Goal: Task Accomplishment & Management: Manage account settings

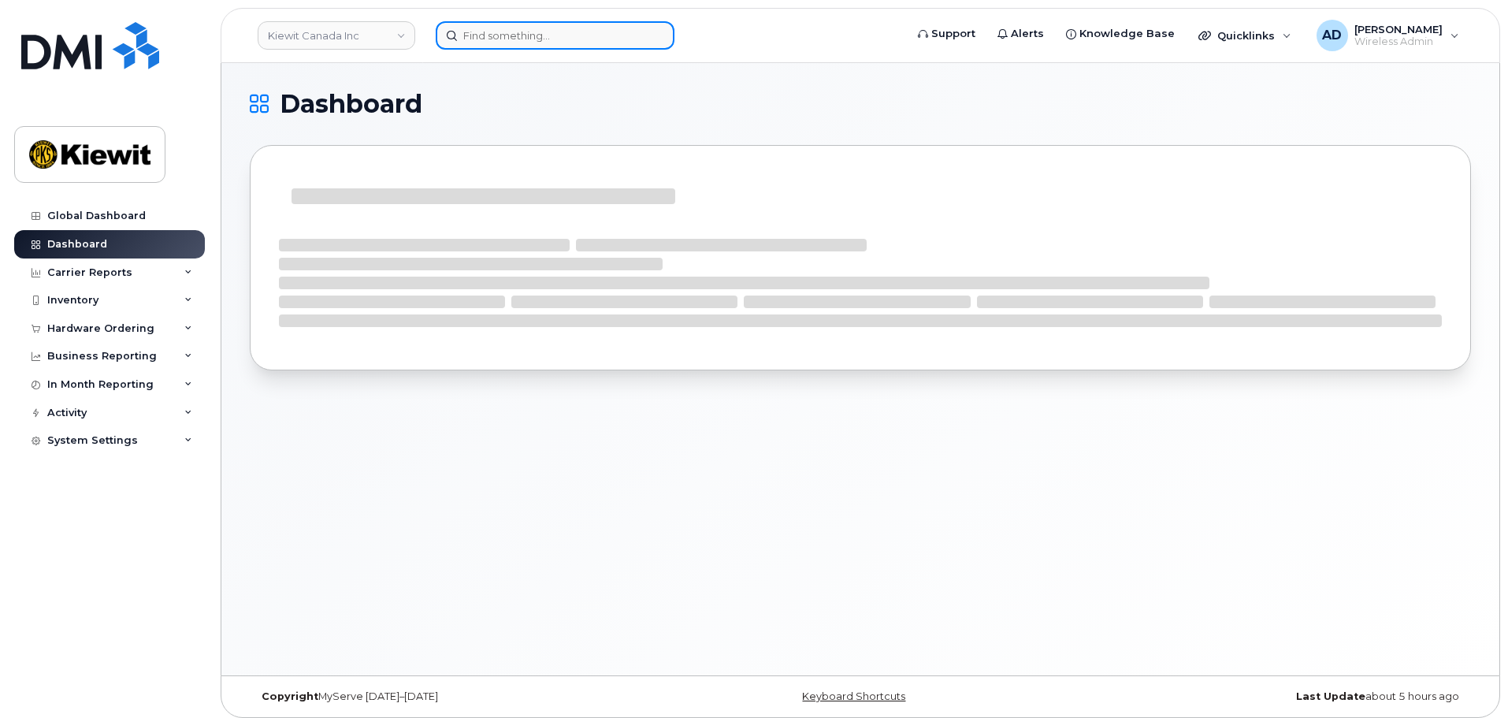
click at [510, 38] on input at bounding box center [555, 35] width 239 height 28
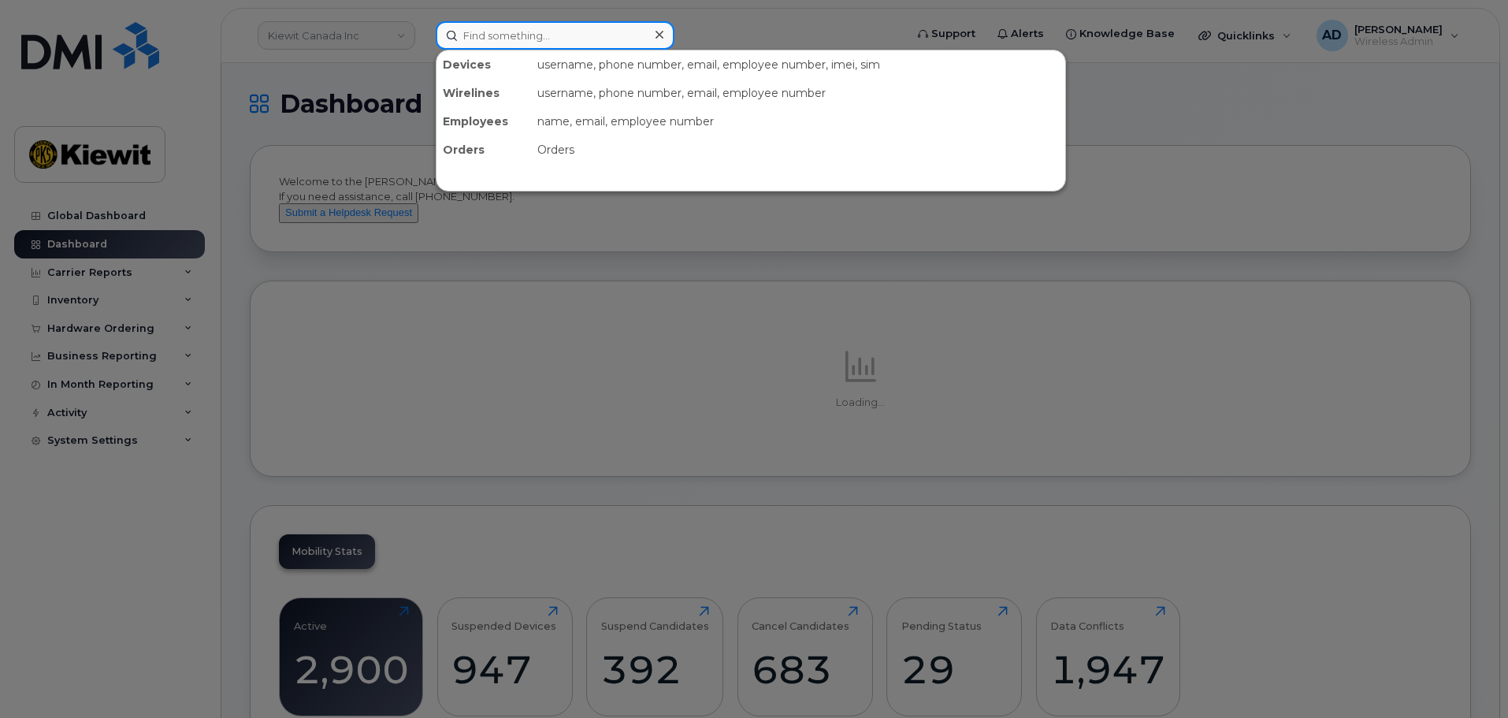
click at [566, 41] on input at bounding box center [555, 35] width 239 height 28
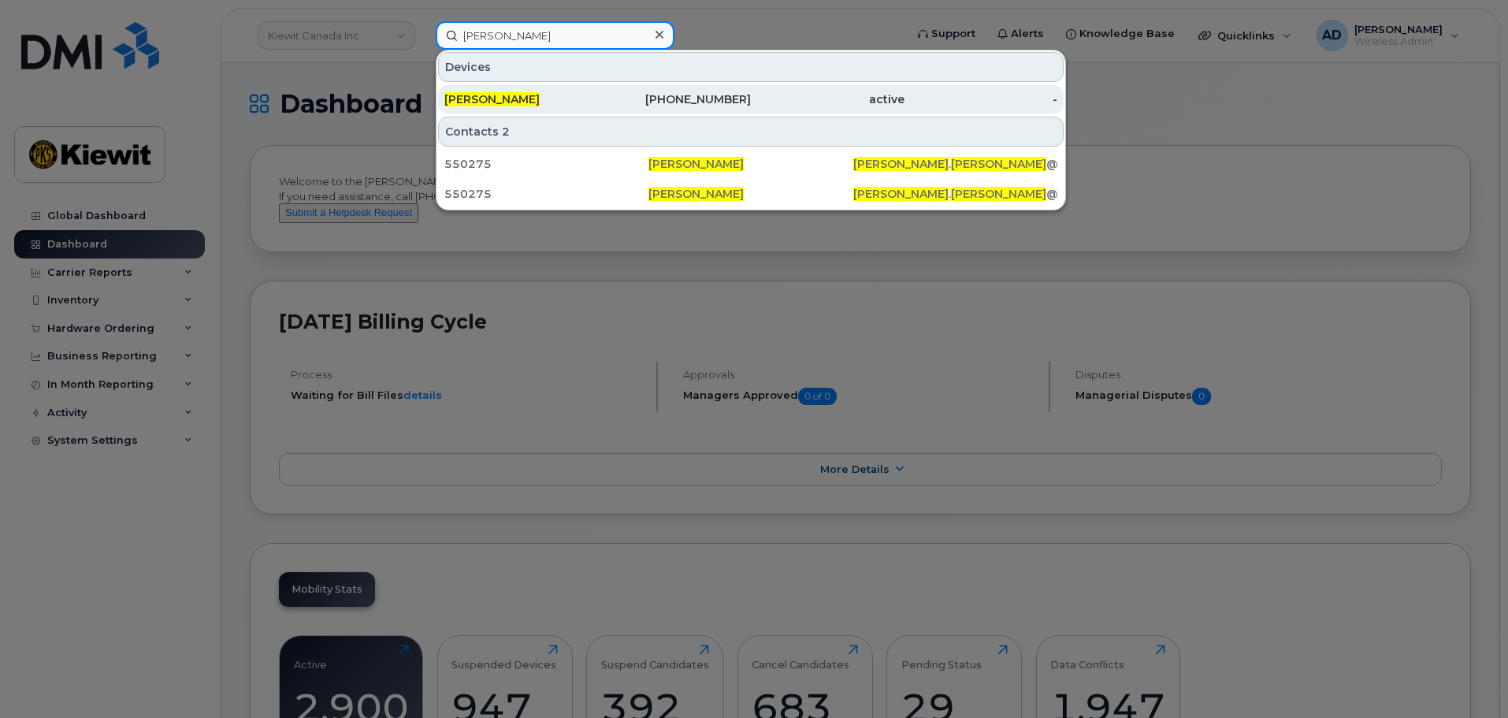
type input "[PERSON_NAME]"
click at [549, 95] on div "[PERSON_NAME]" at bounding box center [521, 99] width 154 height 16
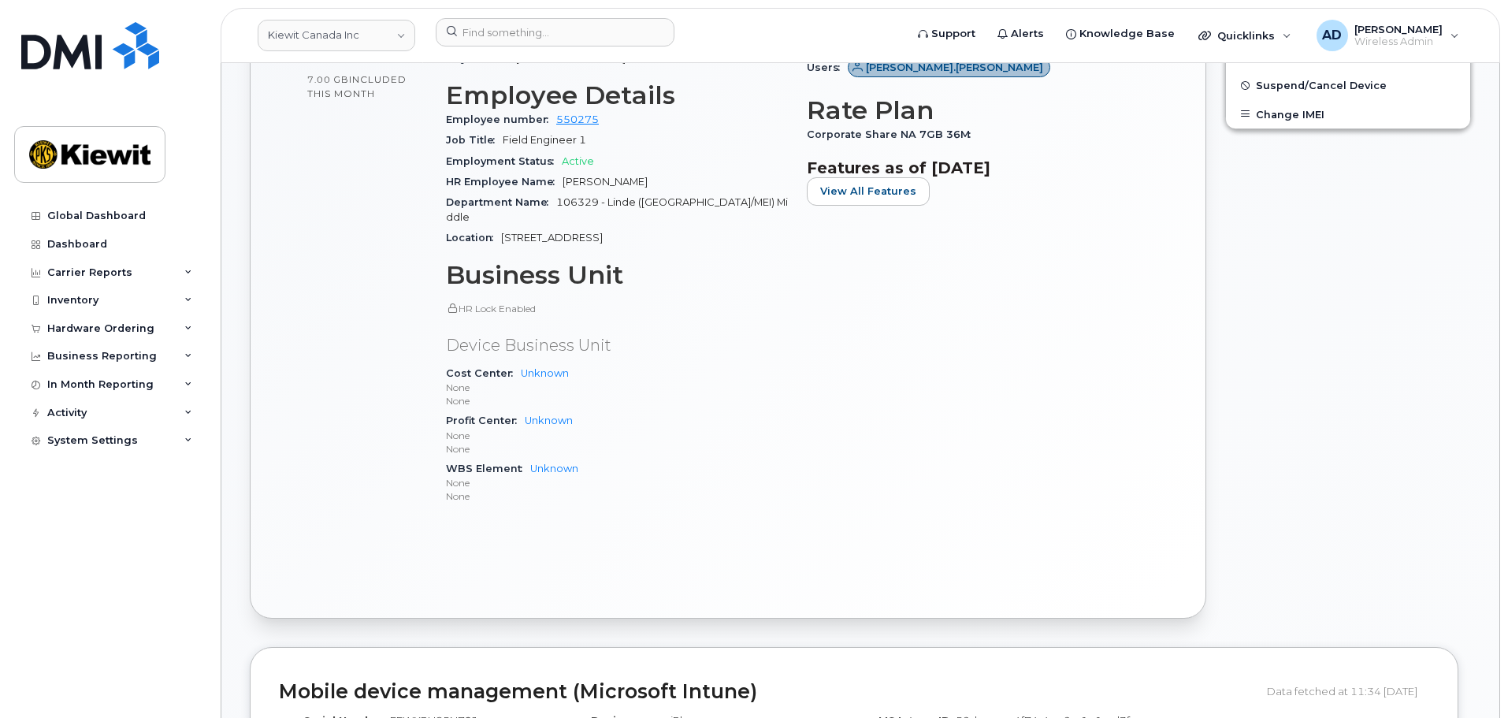
scroll to position [788, 0]
click at [545, 461] on link "Unknown" at bounding box center [554, 467] width 48 height 12
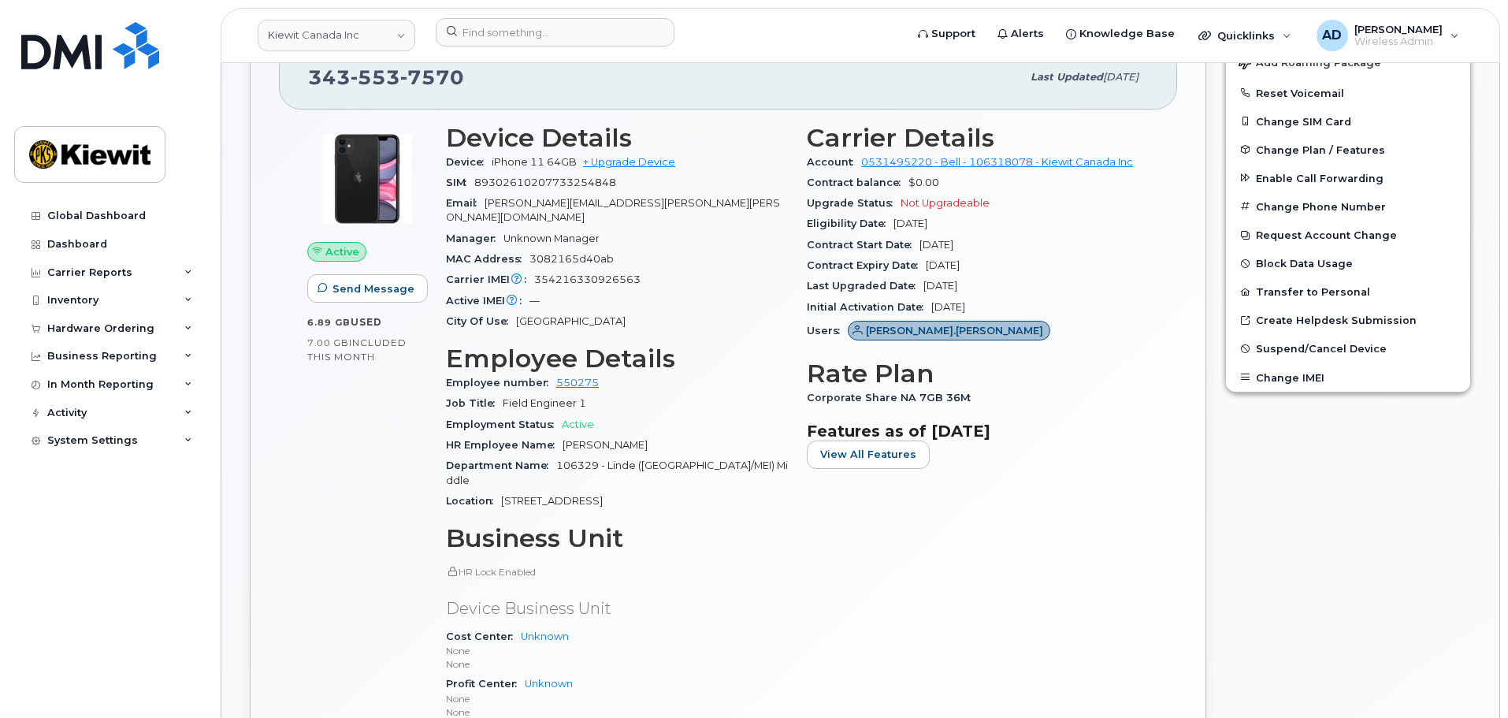
scroll to position [473, 0]
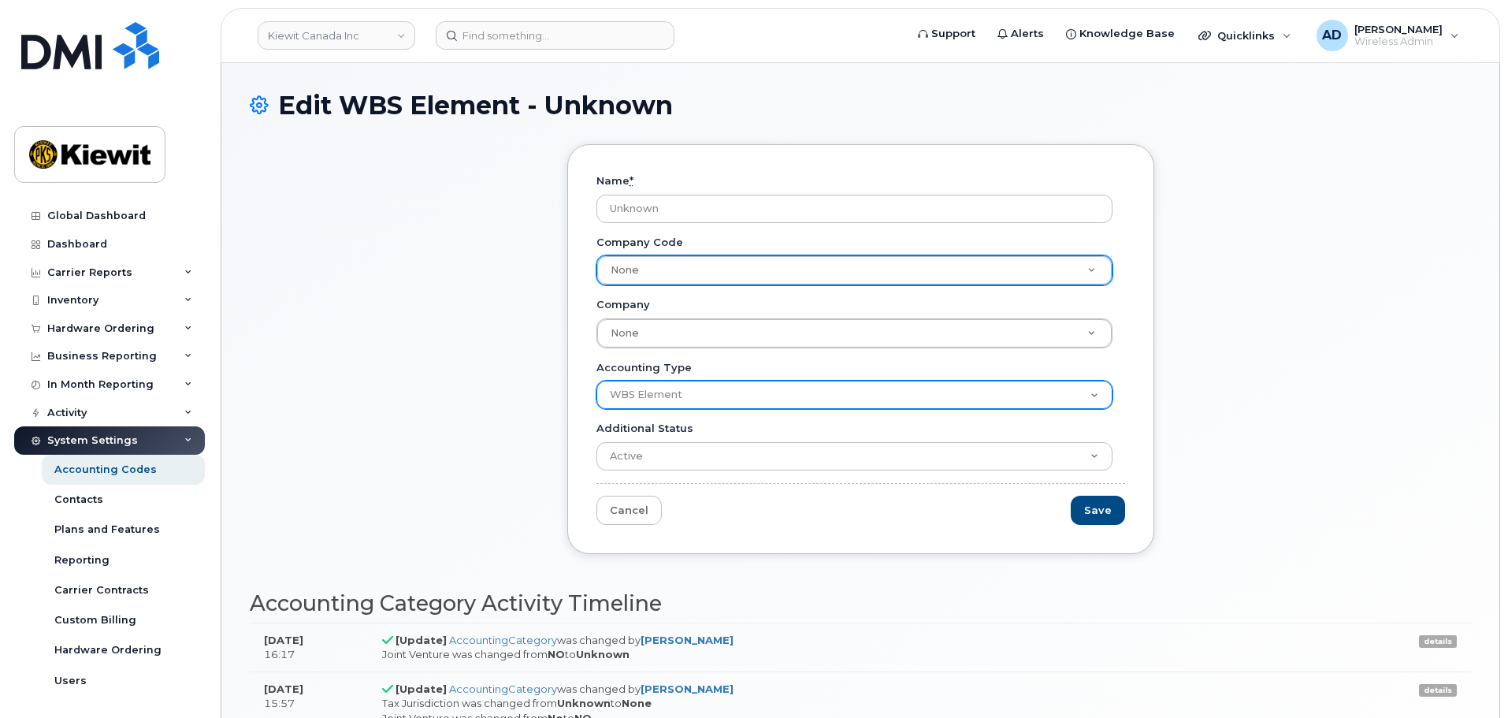
drag, startPoint x: 1084, startPoint y: 388, endPoint x: 1059, endPoint y: 399, distance: 26.5
click at [1084, 388] on select "Cost Center Profit Center WBS Element" at bounding box center [854, 394] width 516 height 28
click at [596, 380] on select "Cost Center Profit Center WBS Element" at bounding box center [854, 394] width 516 height 28
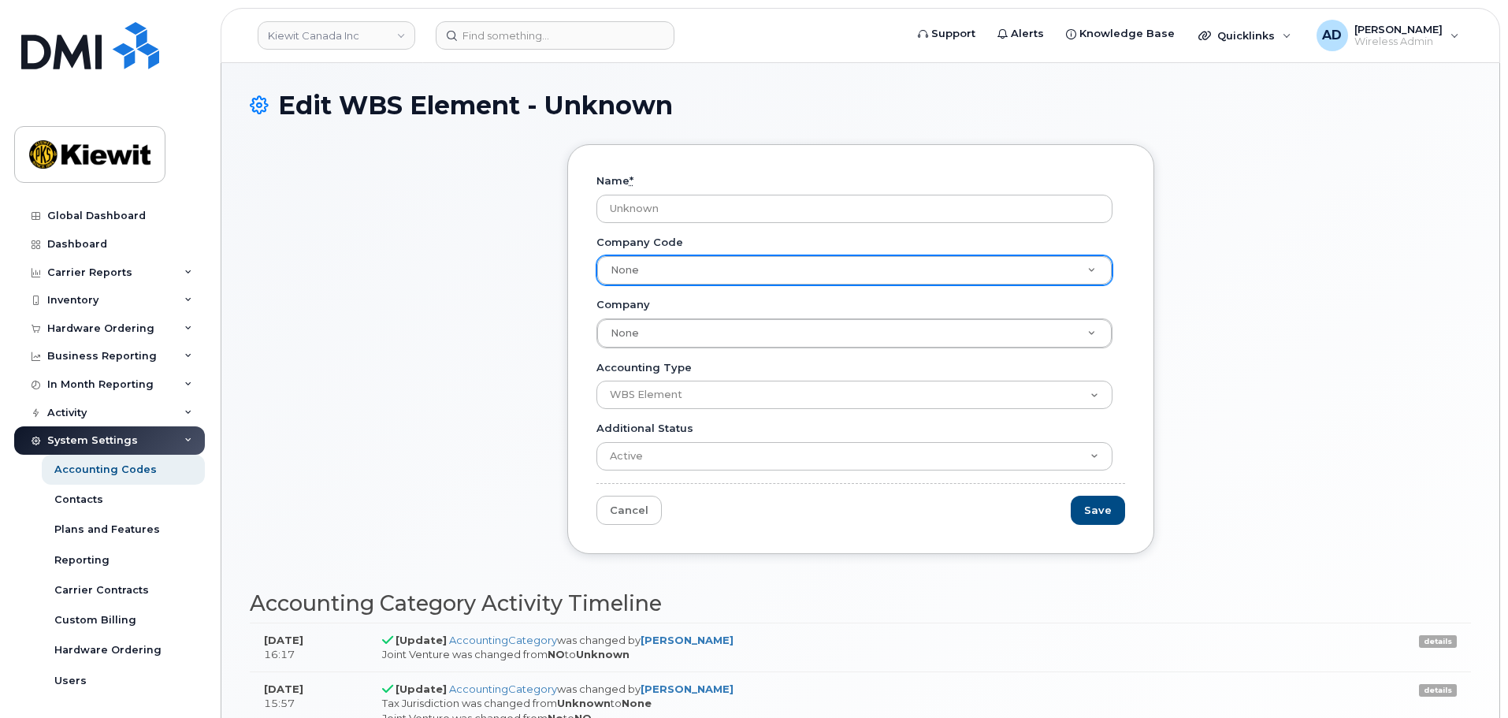
click at [514, 454] on div "Name * Unknown Company Code None Company Code None Company None Company Company…" at bounding box center [860, 360] width 1221 height 433
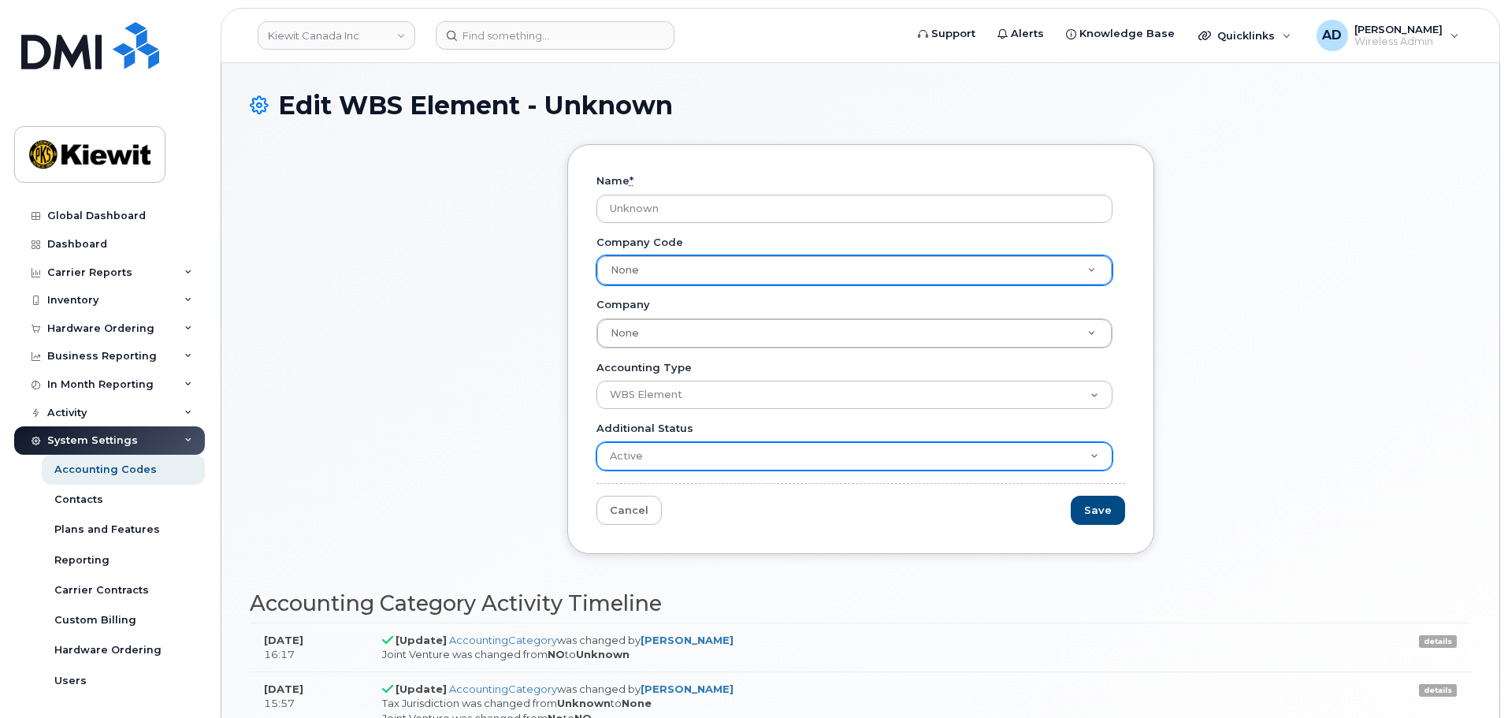
click at [695, 458] on select "Active Suspended Cancelled Closed" at bounding box center [854, 456] width 516 height 28
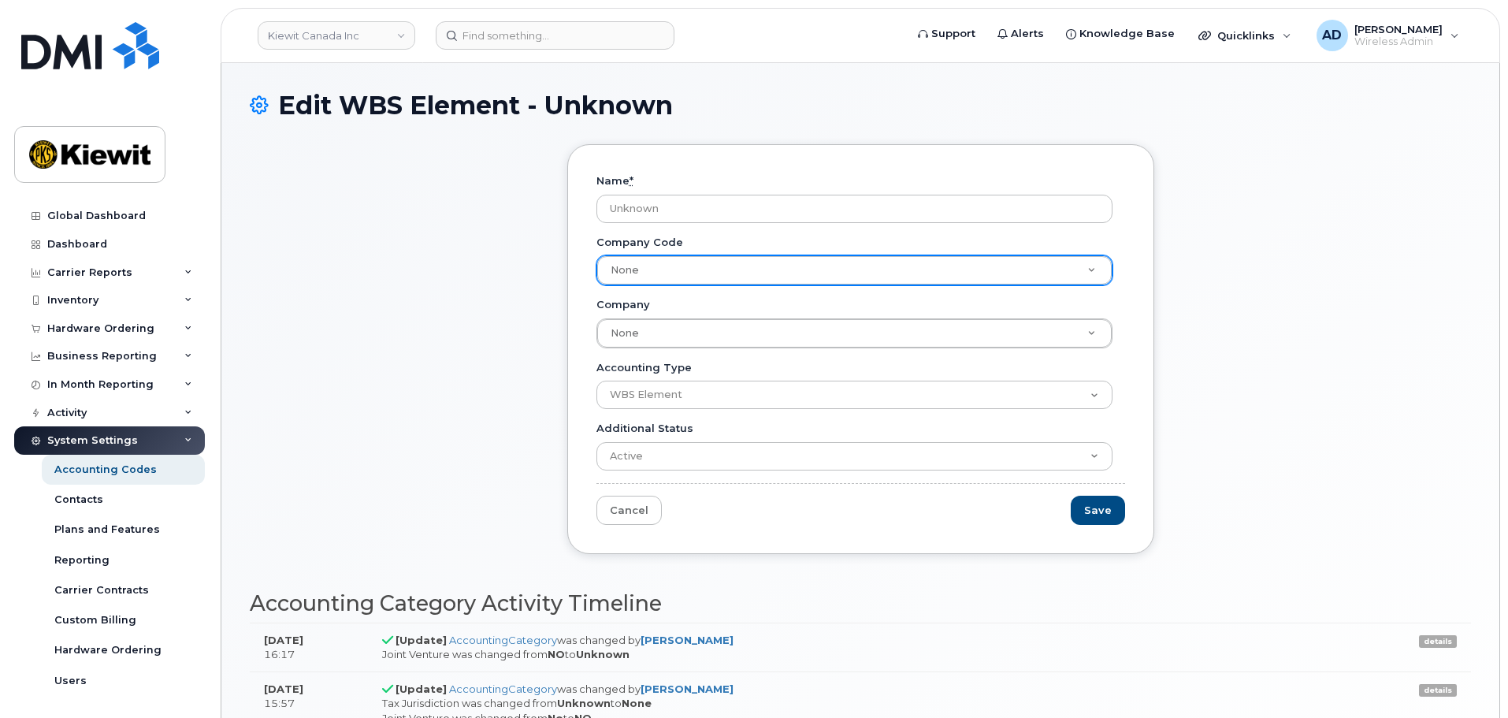
click at [454, 428] on div "Name * Unknown Company Code None Company Code None Company None Company Company…" at bounding box center [860, 360] width 1221 height 433
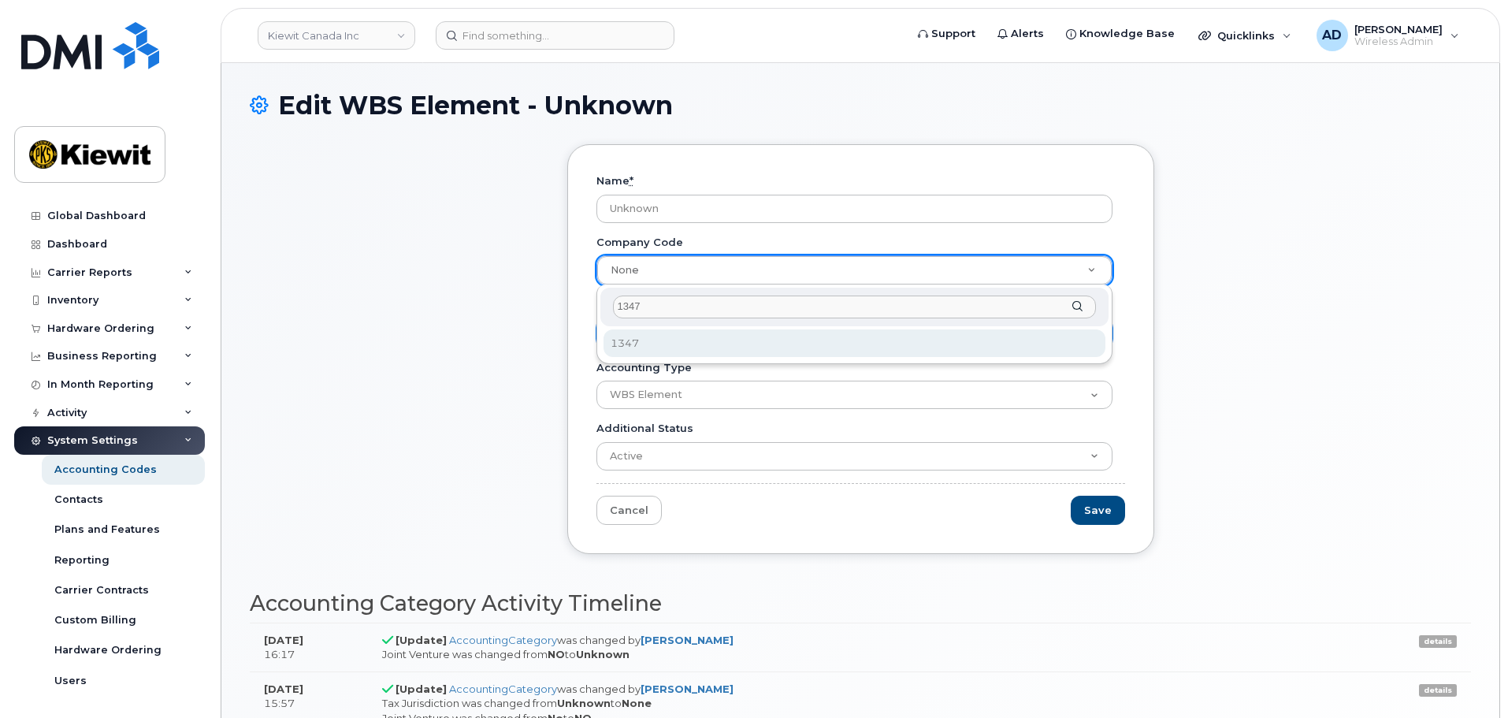
type input "1347"
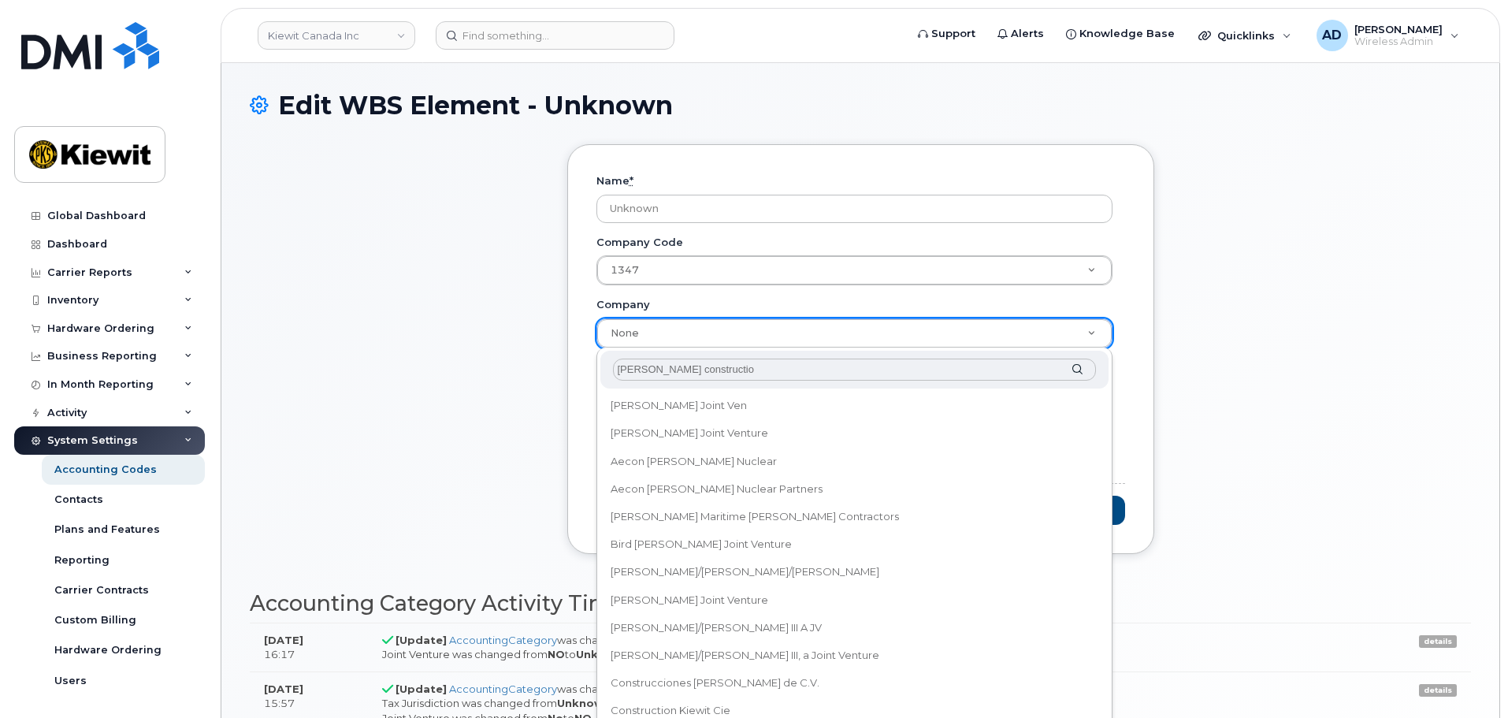
type input "kiewit construction"
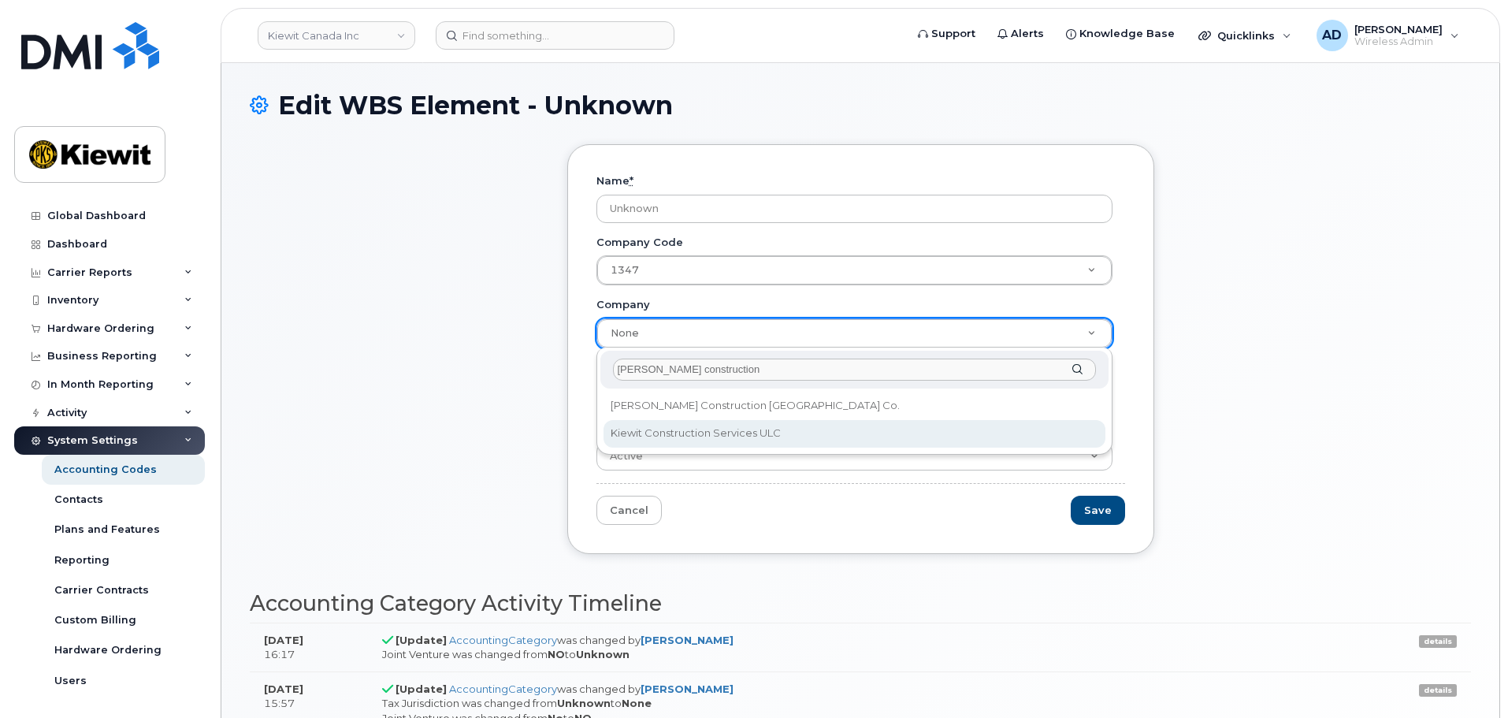
type input "Kiewit Construction Services ULC"
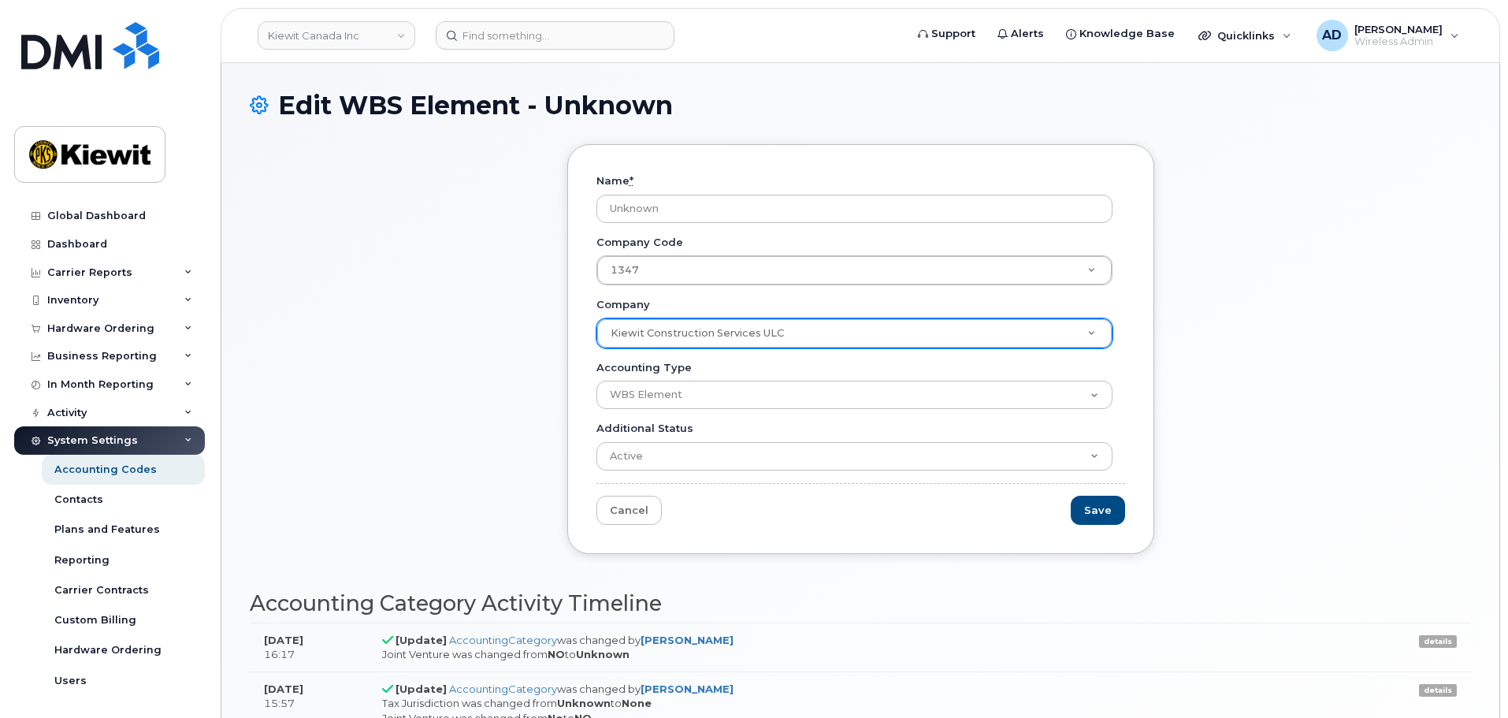
click at [495, 418] on div "Name * Unknown Company Code 1347 Company Code Kiewit Construction Services ULC …" at bounding box center [860, 360] width 1221 height 433
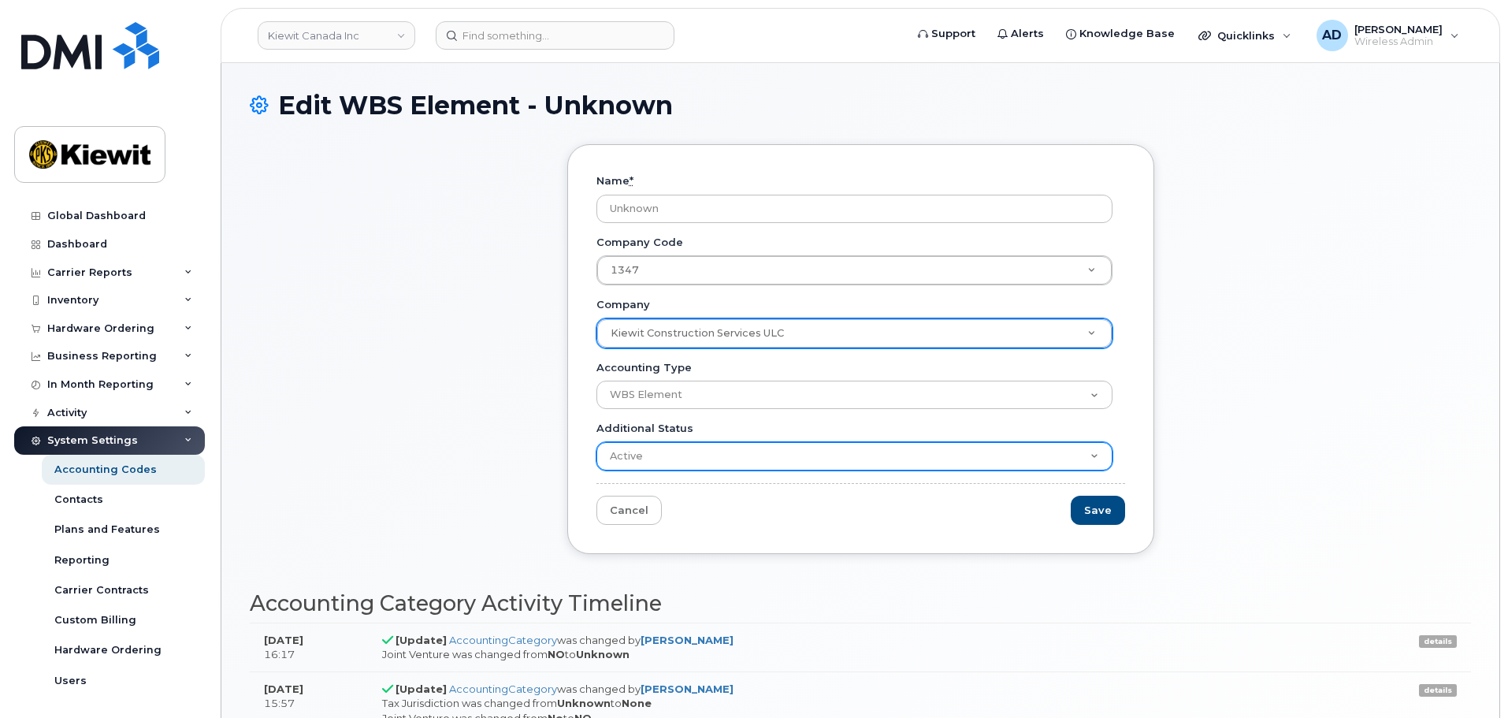
click at [733, 454] on select "Active Suspended Cancelled Closed" at bounding box center [854, 456] width 516 height 28
click at [737, 453] on select "Active Suspended Cancelled Closed" at bounding box center [854, 456] width 516 height 28
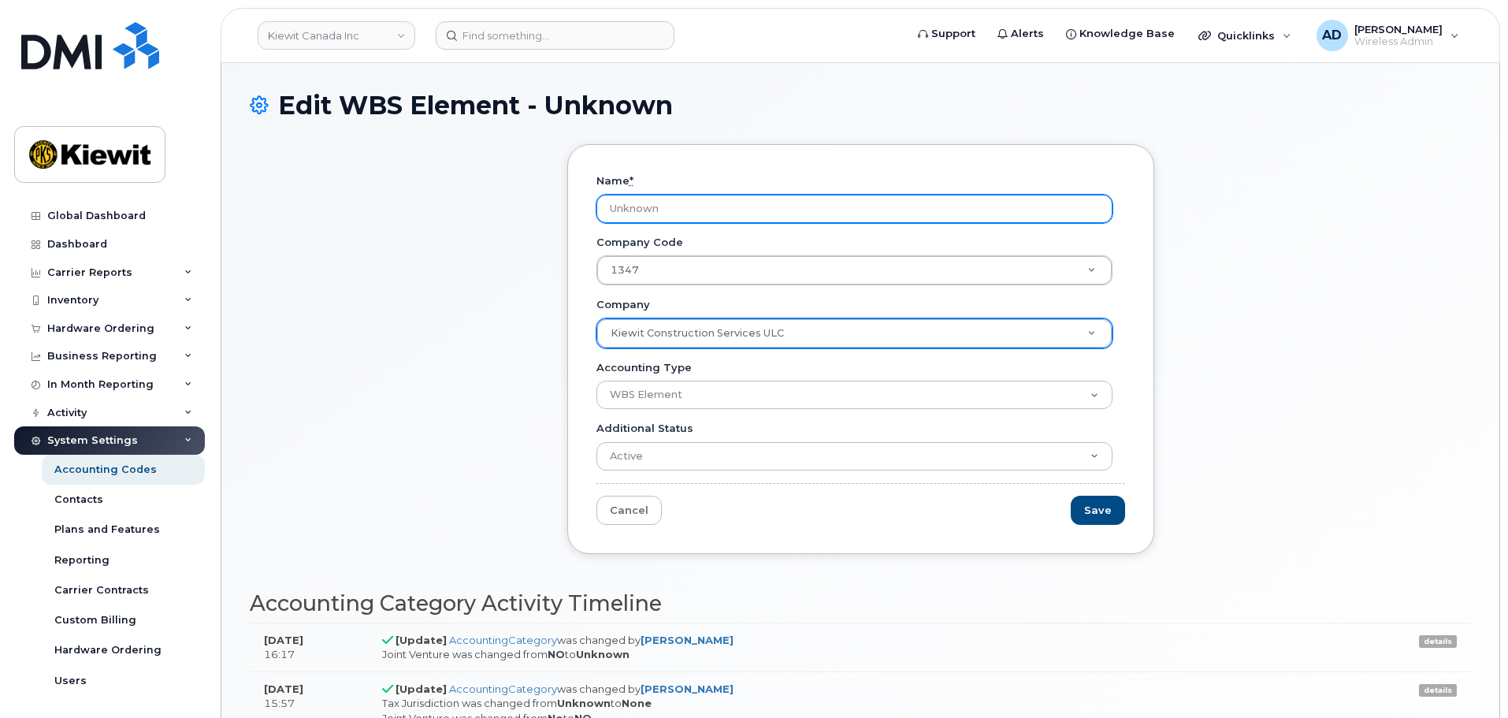
click at [685, 212] on input "Unknown" at bounding box center [854, 209] width 516 height 28
drag, startPoint x: 690, startPoint y: 210, endPoint x: 366, endPoint y: 206, distance: 323.7
click at [366, 206] on div "Name * Unknown Company Code 1347 Company Code Kiewit Construction Services ULC …" at bounding box center [860, 360] width 1221 height 433
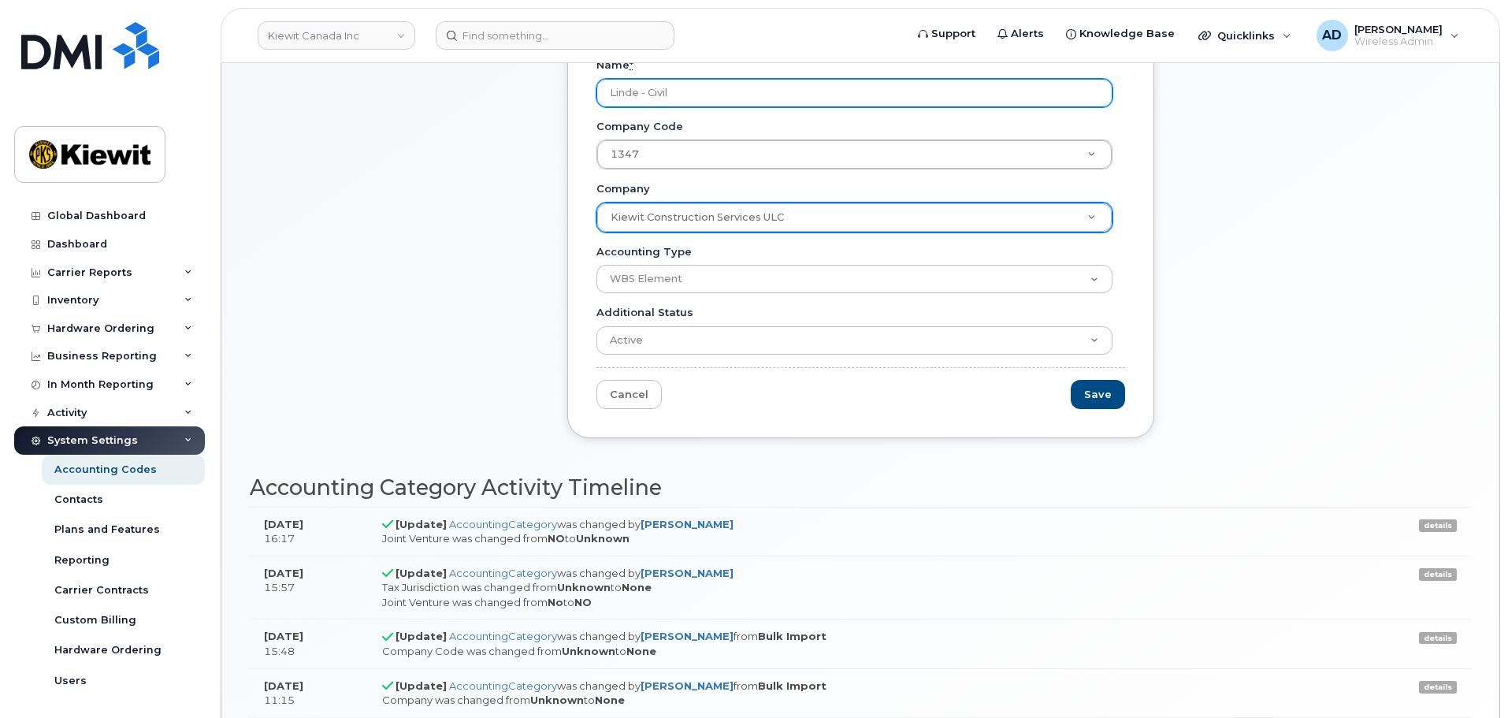
scroll to position [99, 0]
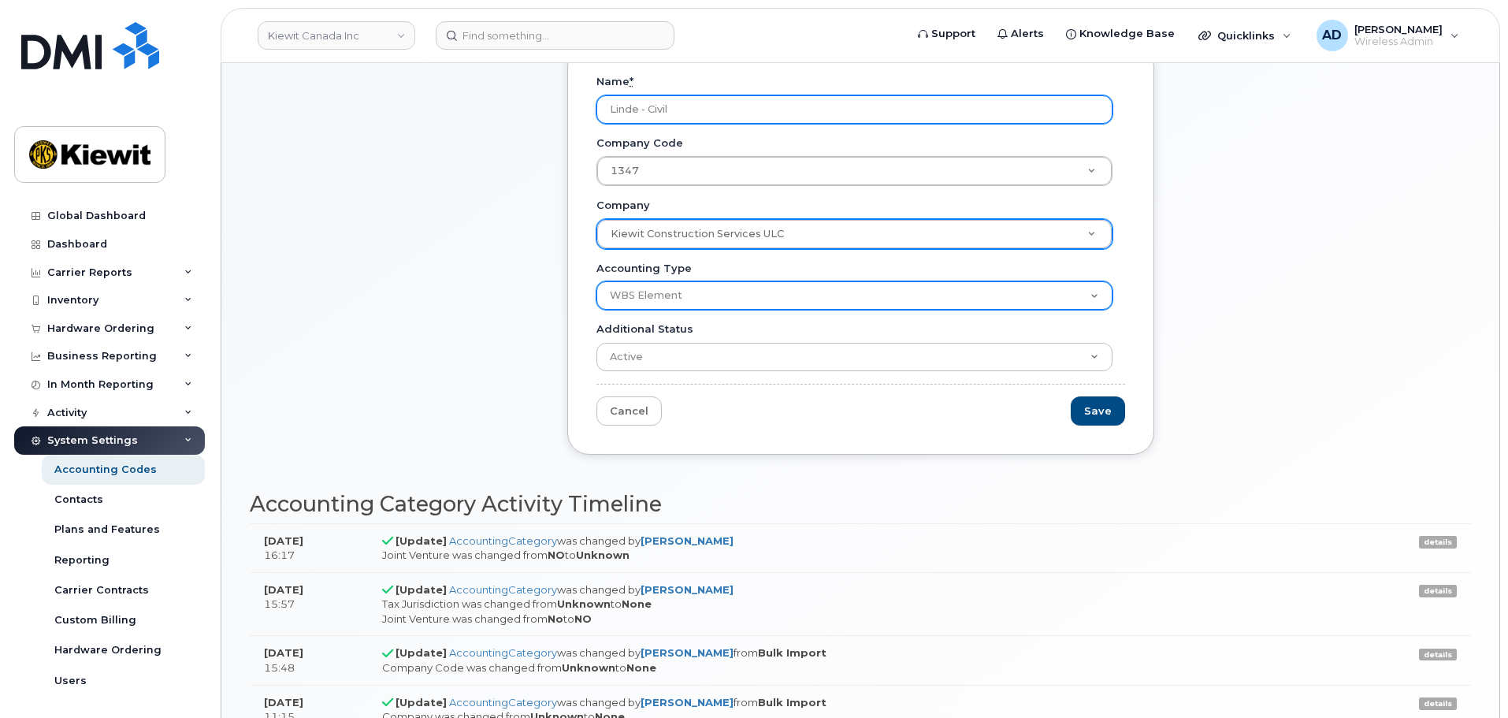
type input "Linde - Civil"
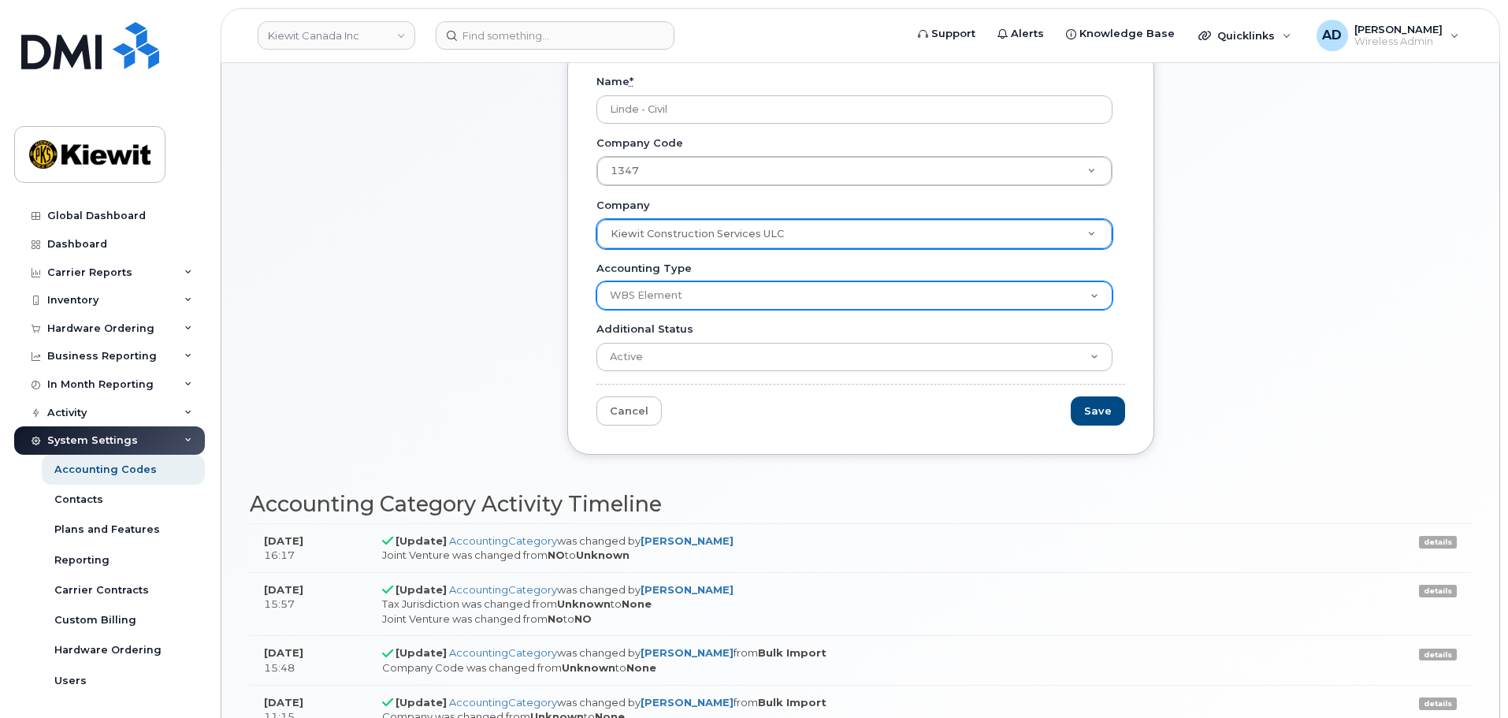
click at [1097, 291] on select "Cost Center Profit Center WBS Element" at bounding box center [854, 295] width 516 height 28
click at [1104, 295] on select "Cost Center Profit Center WBS Element" at bounding box center [854, 295] width 516 height 28
click at [596, 281] on select "Cost Center Profit Center WBS Element" at bounding box center [854, 295] width 516 height 28
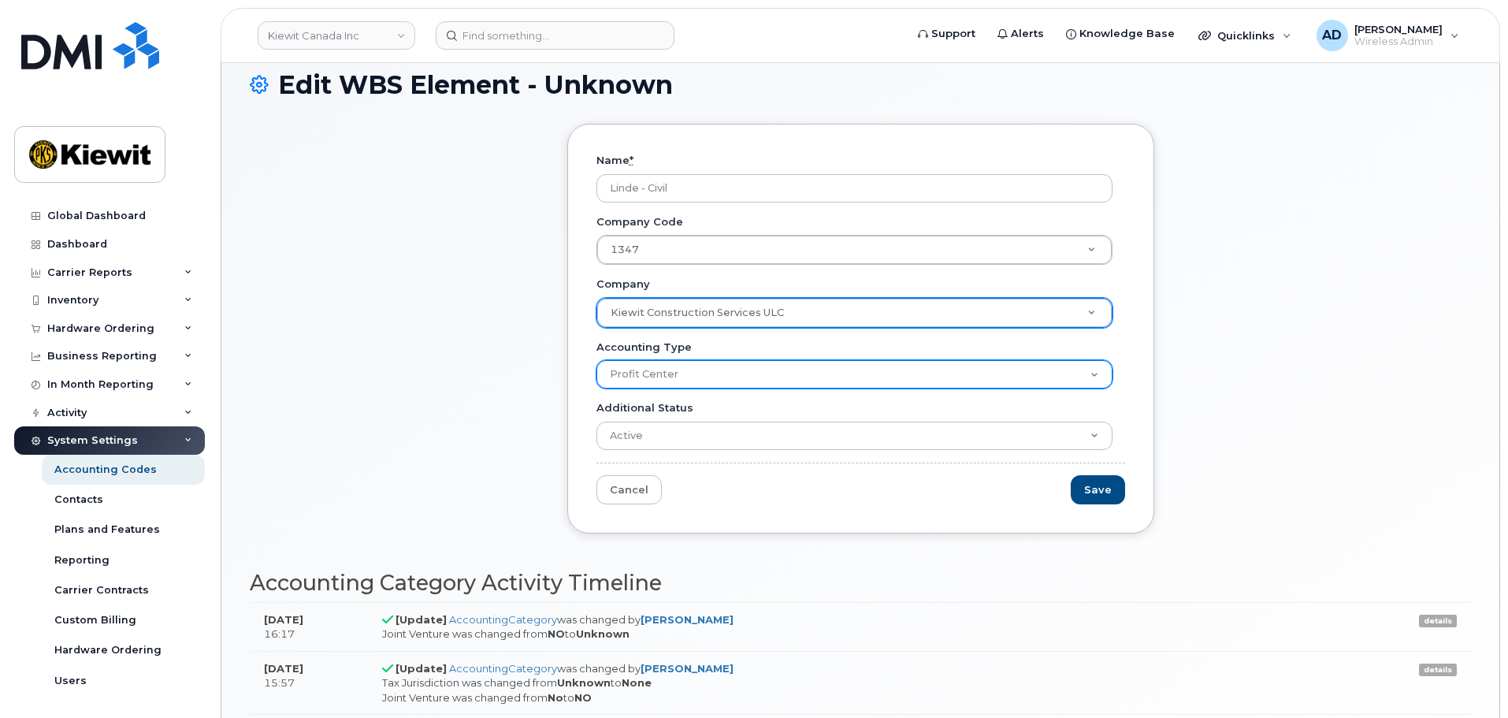
scroll to position [0, 0]
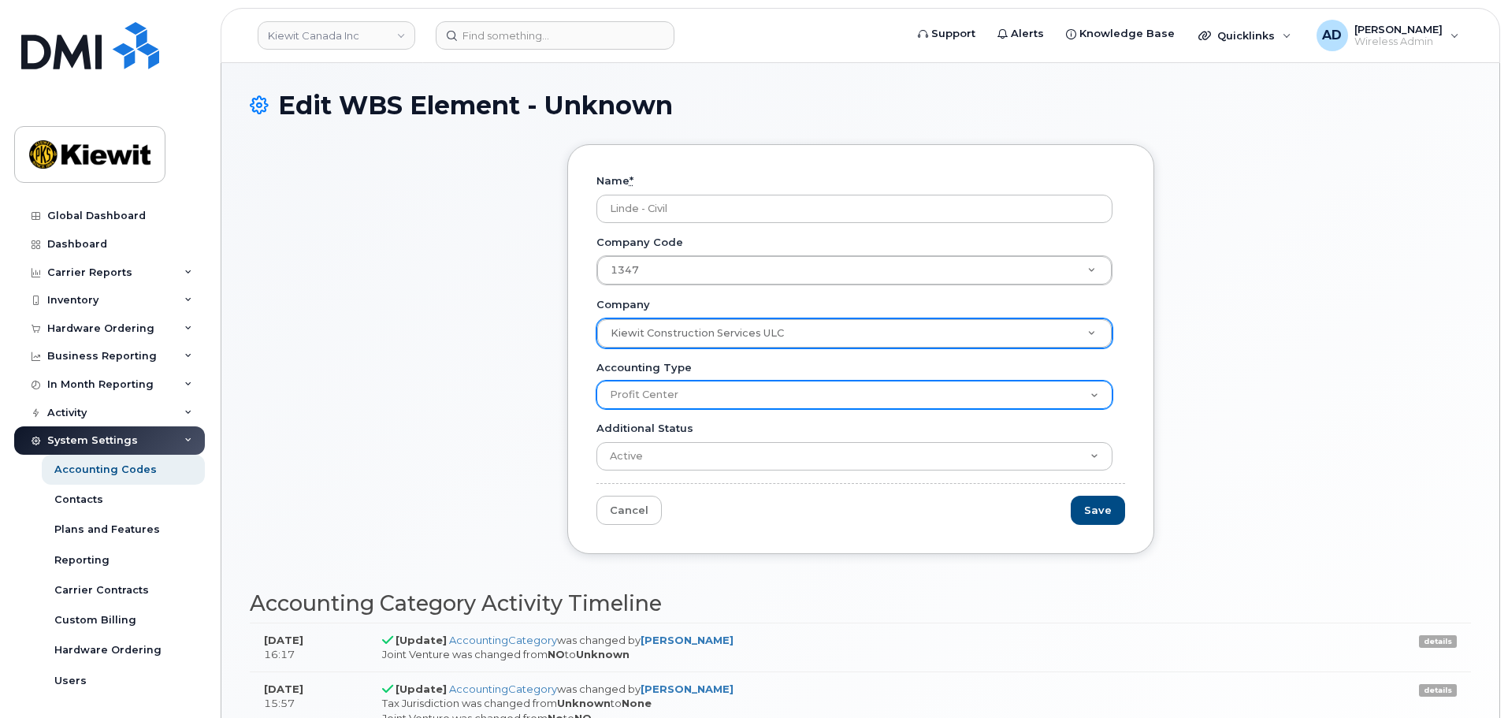
click at [887, 391] on select "Cost Center Profit Center WBS Element" at bounding box center [854, 394] width 516 height 28
select select "578"
click at [596, 380] on select "Cost Center Profit Center WBS Element" at bounding box center [854, 394] width 516 height 28
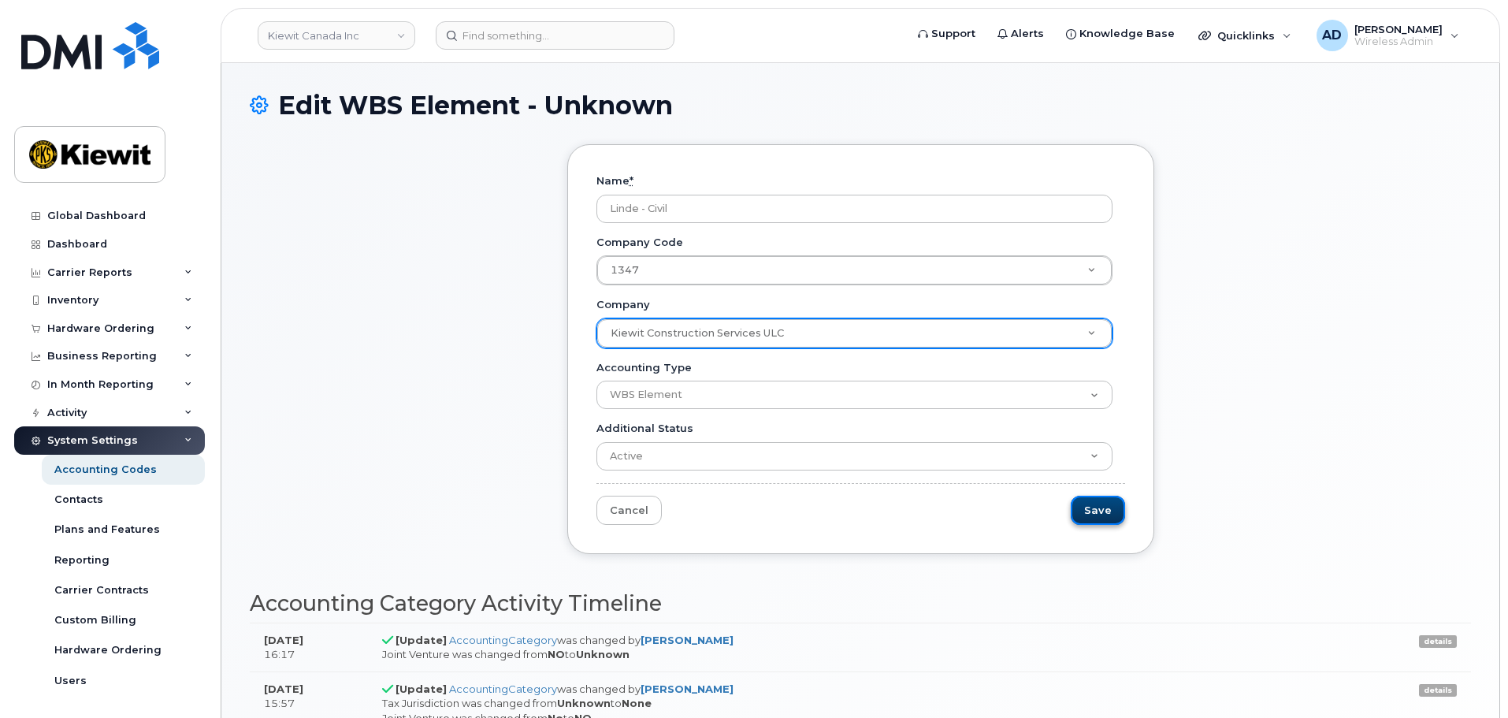
click at [1100, 511] on input "Save" at bounding box center [1097, 509] width 54 height 29
type input "Save"
click at [632, 517] on link "Cancel" at bounding box center [628, 509] width 65 height 29
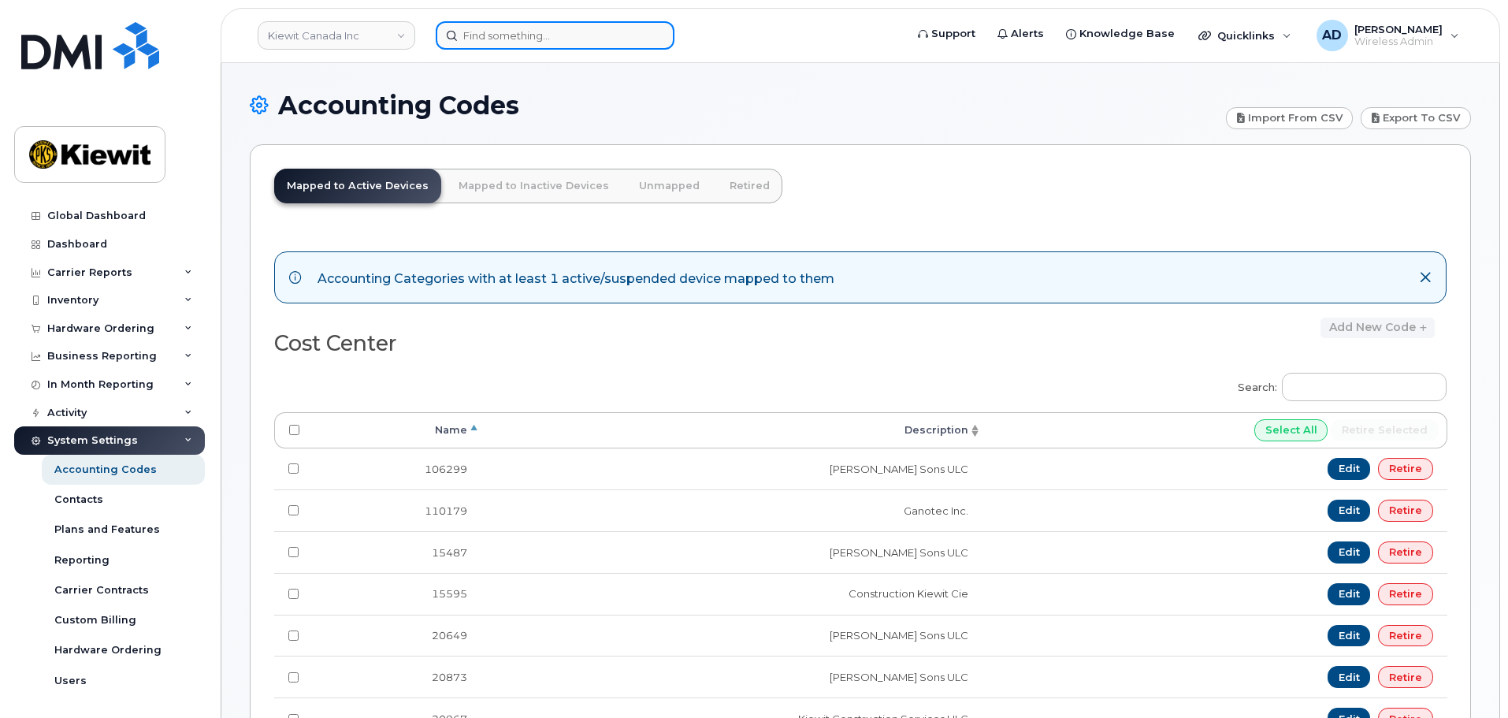
click at [533, 36] on input at bounding box center [555, 35] width 239 height 28
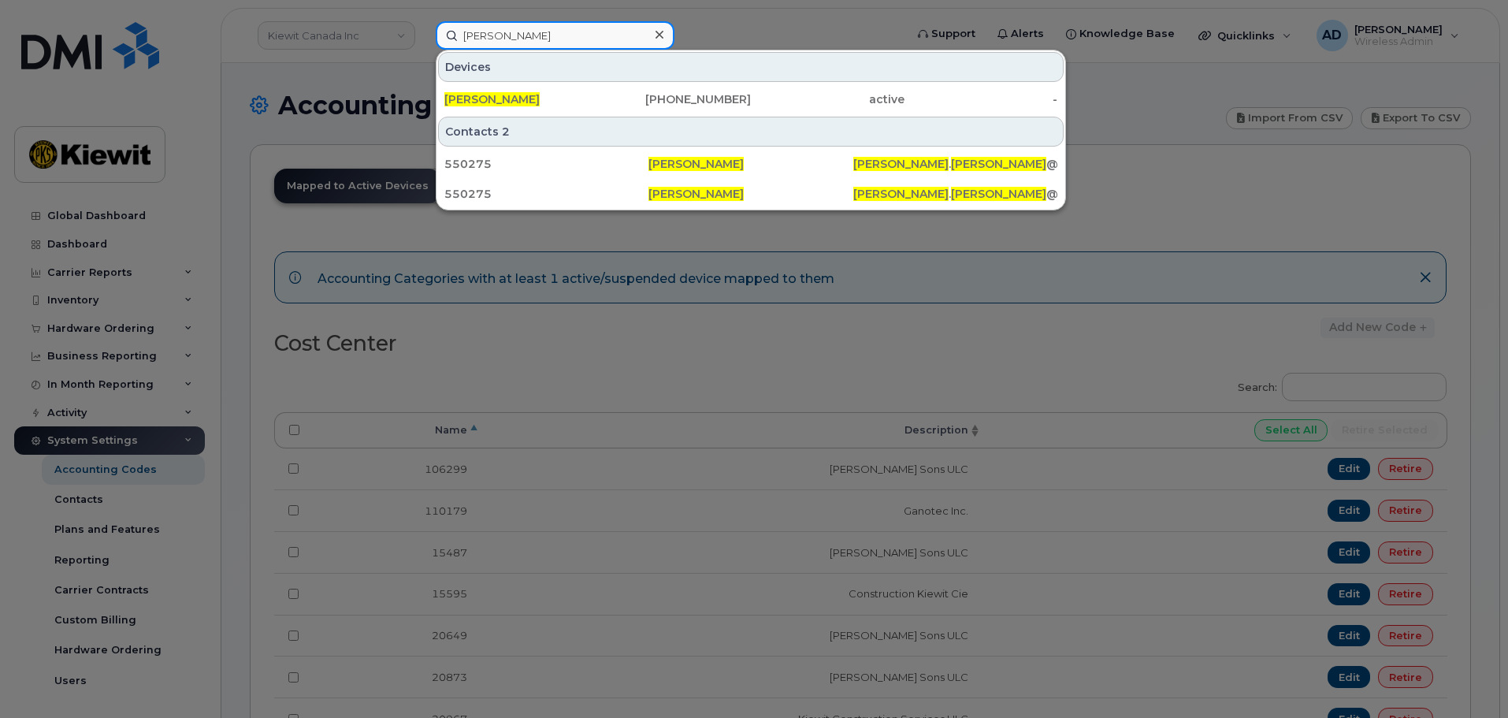
type input "[PERSON_NAME]"
click at [548, 85] on link "[PERSON_NAME] [PHONE_NUMBER] active -" at bounding box center [750, 99] width 625 height 28
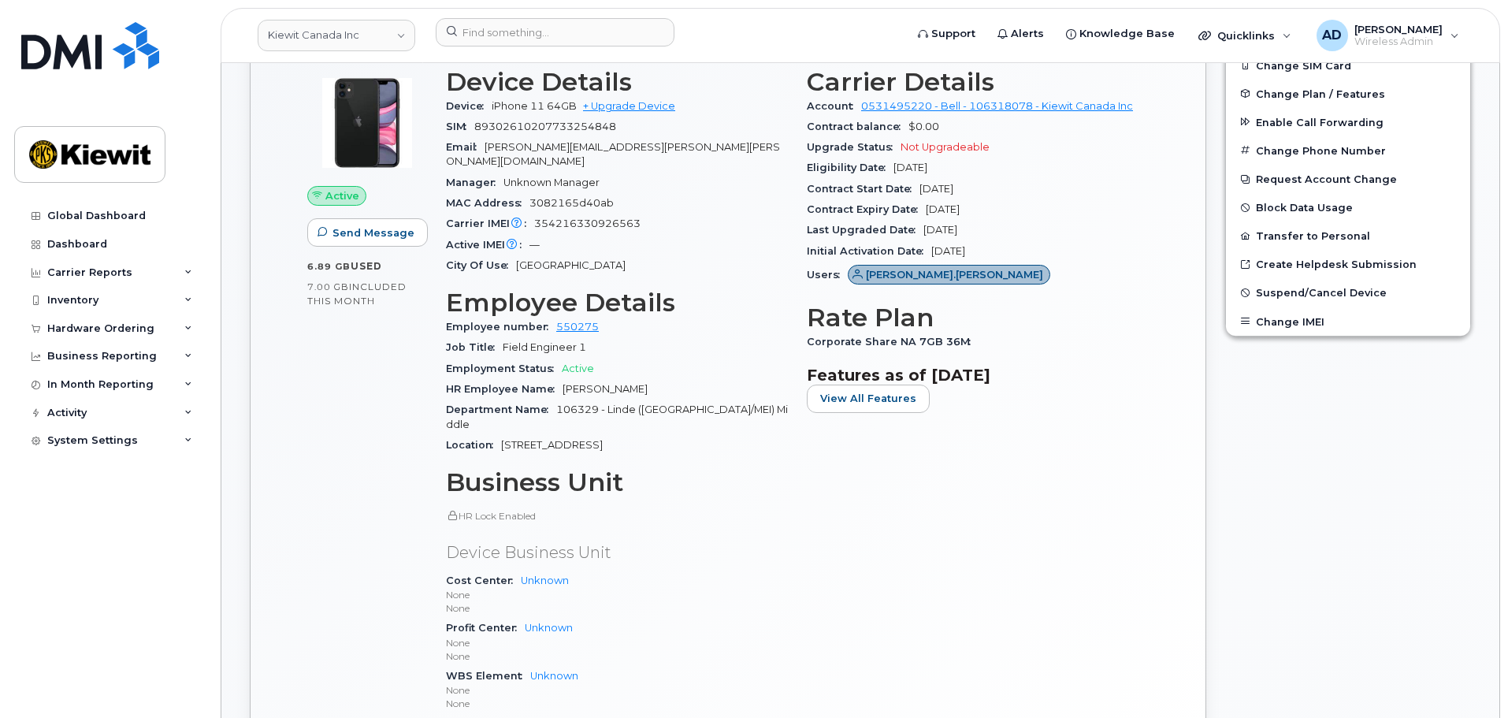
scroll to position [575, 0]
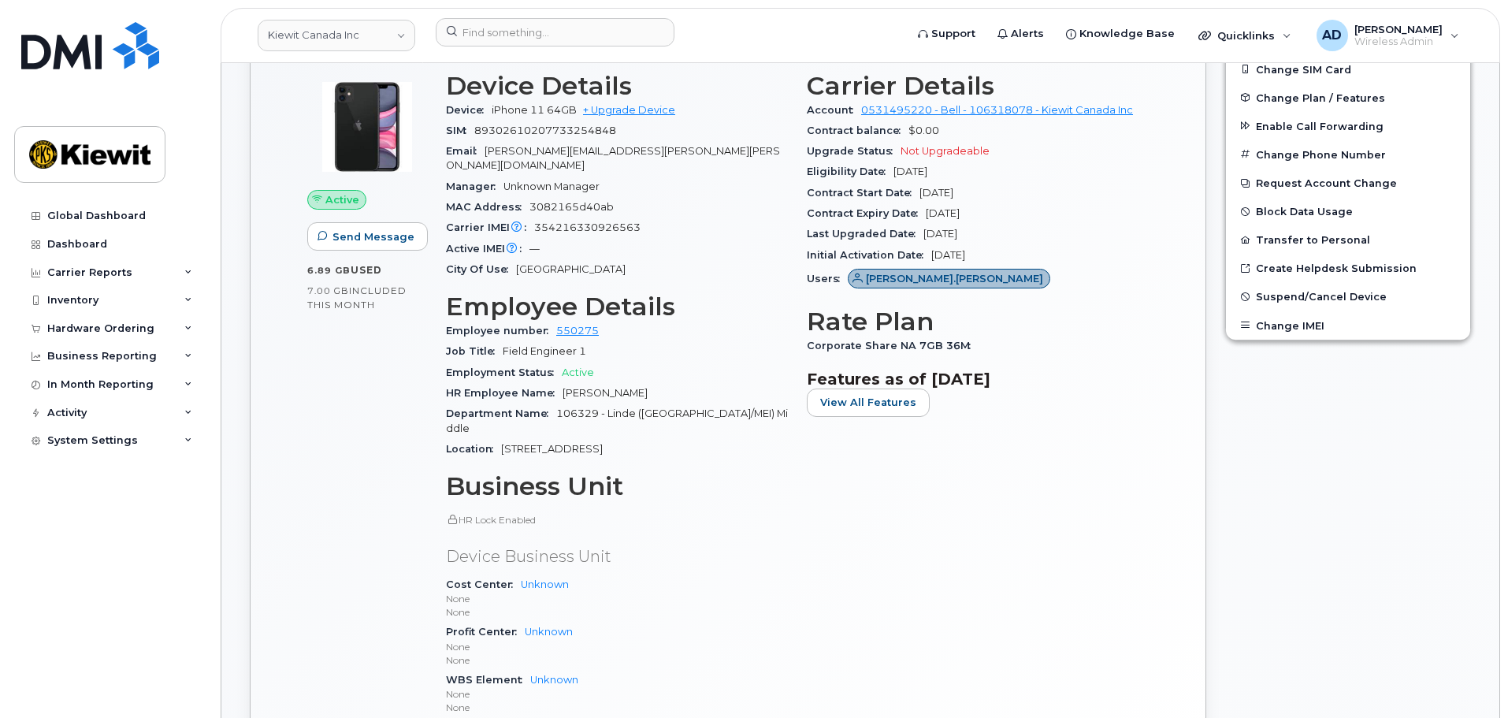
click at [346, 536] on div "Active Send Message 6.89 GB  used 7.00 GB  included this month" at bounding box center [367, 400] width 139 height 677
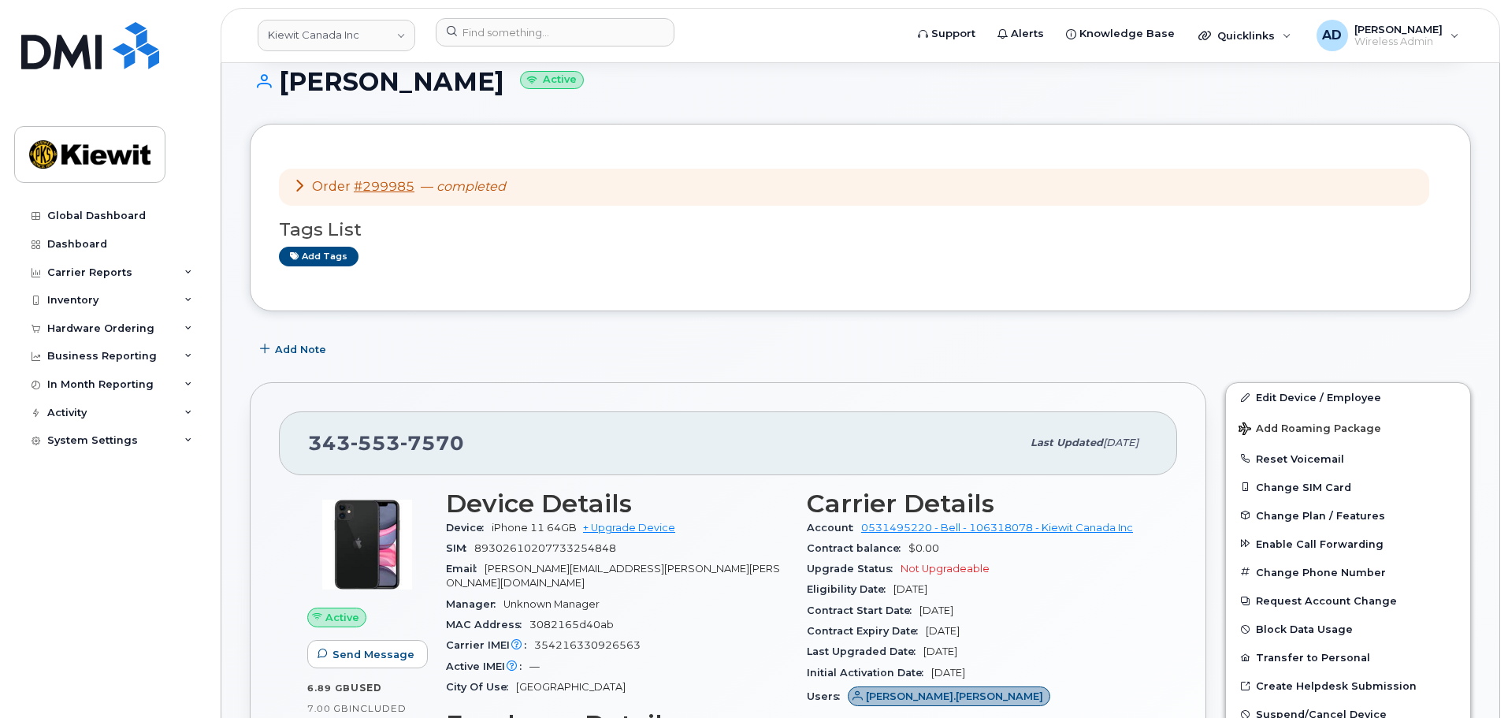
scroll to position [0, 0]
